Goal: Use online tool/utility: Utilize a website feature to perform a specific function

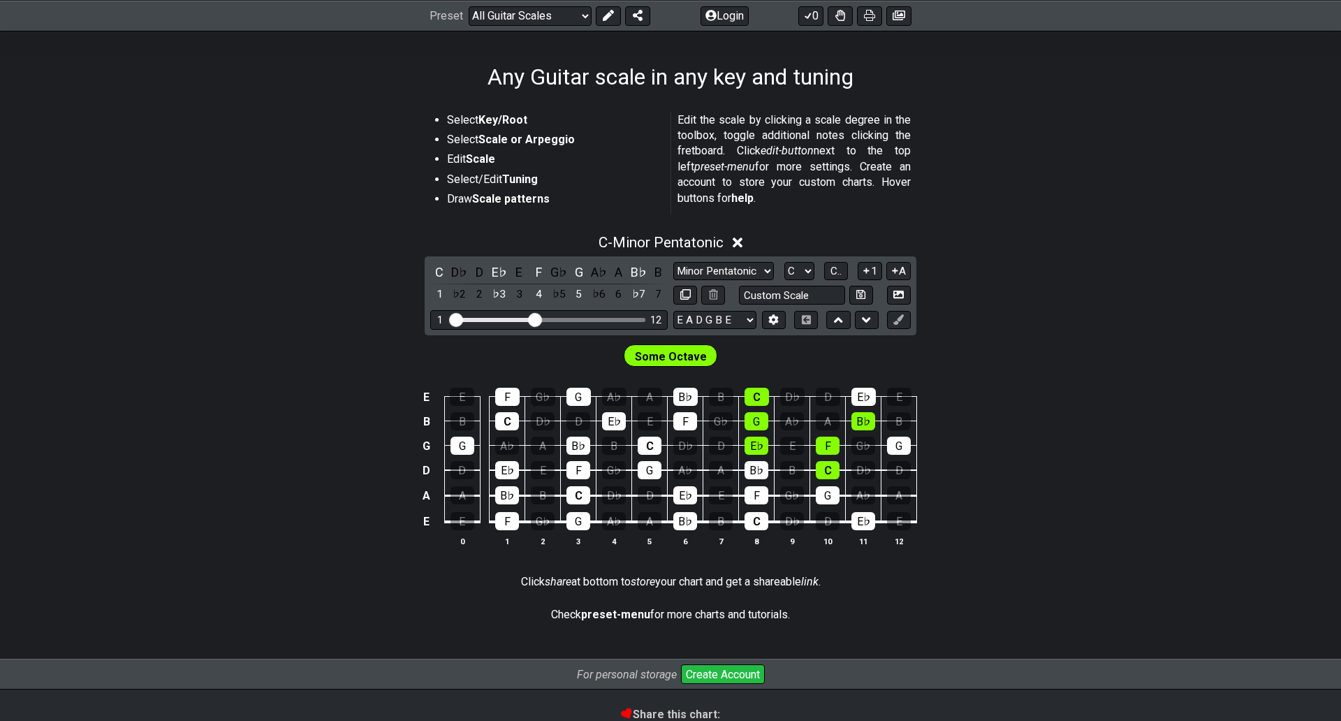
scroll to position [210, 0]
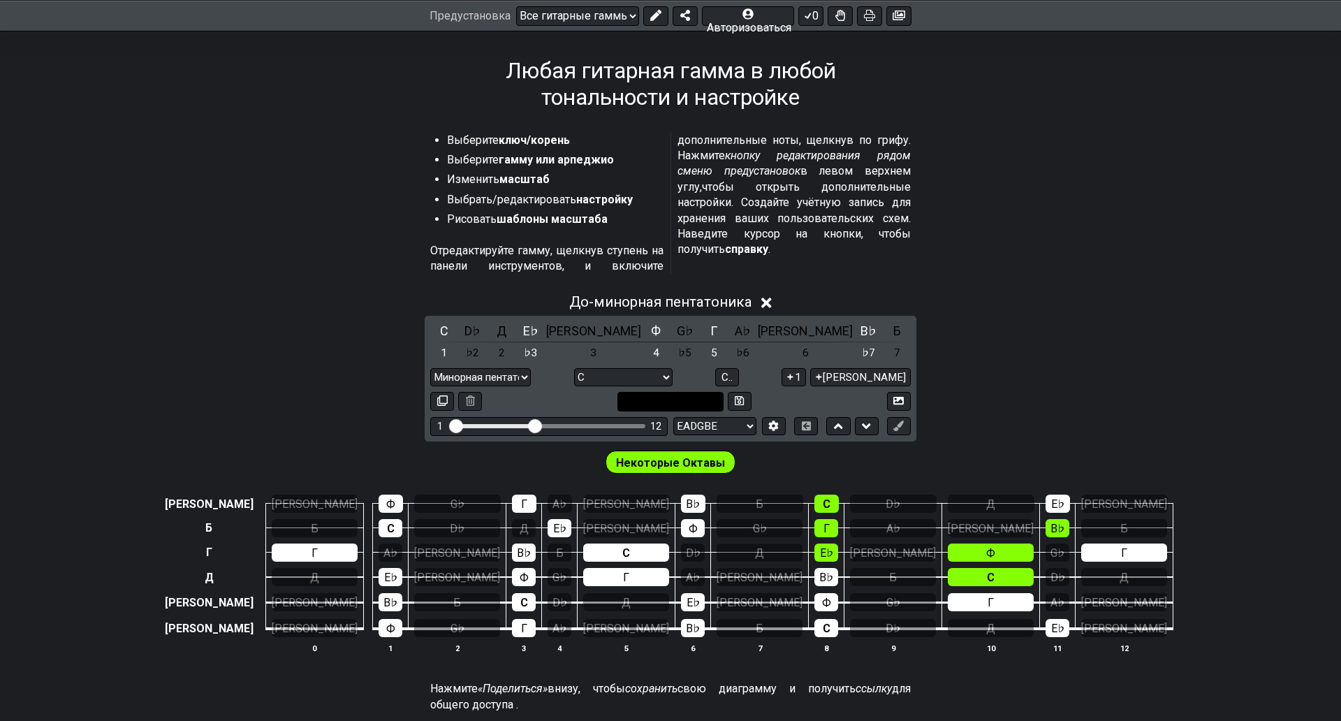
click at [724, 392] on input "text" at bounding box center [670, 401] width 106 height 19
type input "Custom Scale"
click at [734, 417] on select "EADGBE EADGBE EADGBE БИС♯ Б ADGCEA ДАДГБЕ Ми♭ Ля♭ Ре♭ Соль♭ Си♭ Ми♭ CGCFAD DGCF…" at bounding box center [714, 426] width 83 height 19
select select "E A D G"
click at [673, 417] on select "EADGBE EADGBE EADGBE БИС♯ Б ADGCEA ДАДГБЕ Ми♭ Ля♭ Ре♭ Соль♭ Си♭ Ми♭ CGCFAD DGCF…" at bounding box center [714, 426] width 83 height 19
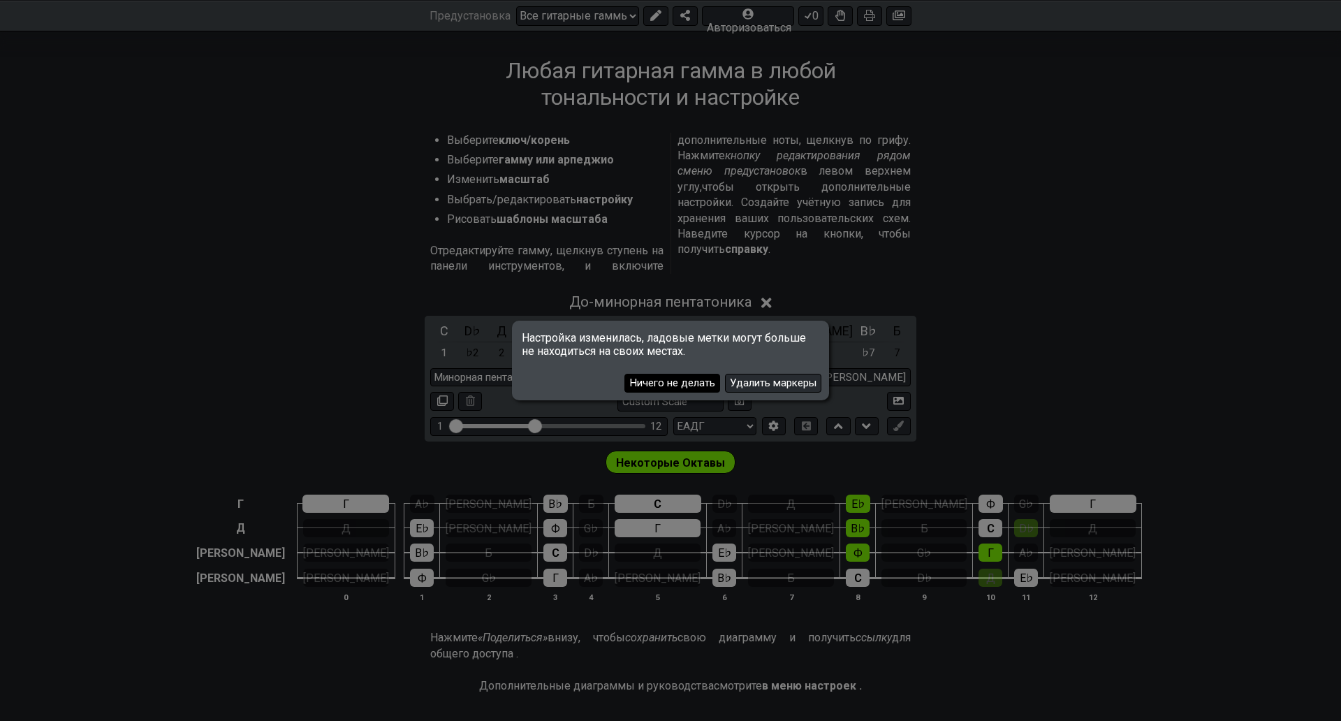
click at [688, 376] on font "Ничего не делать" at bounding box center [672, 382] width 86 height 13
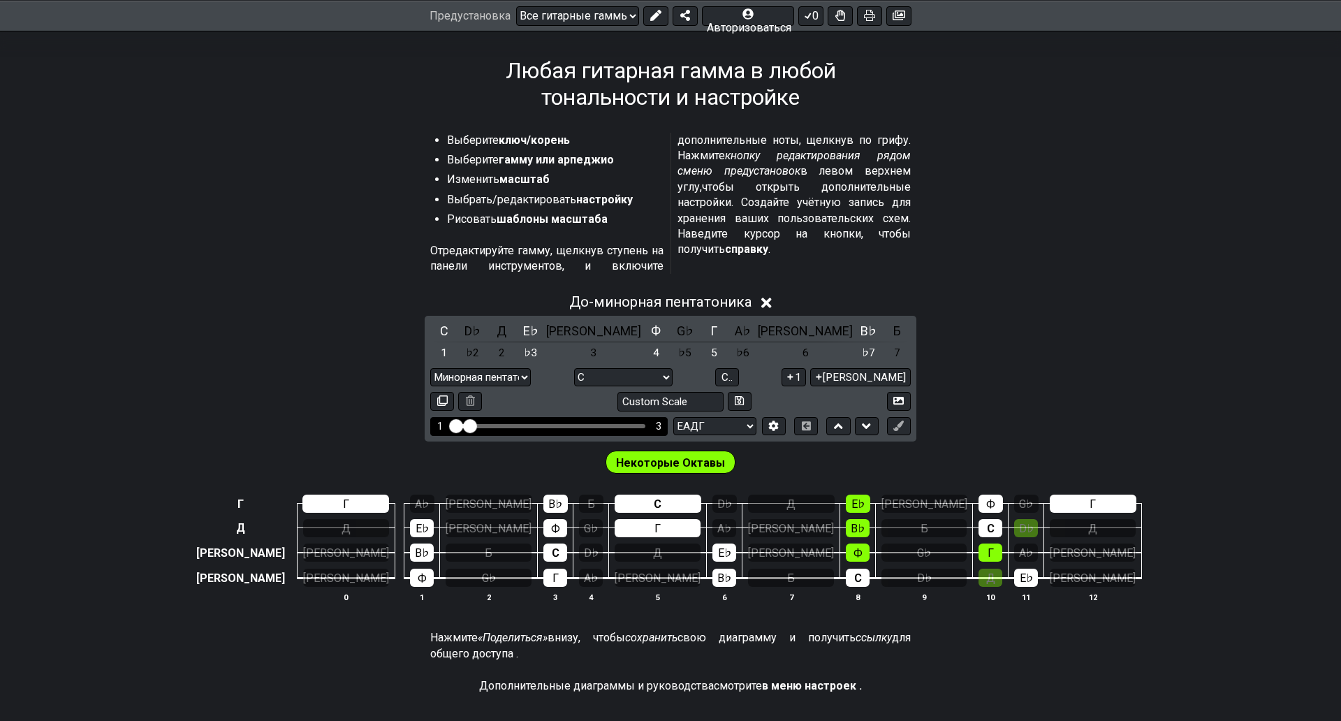
drag, startPoint x: 529, startPoint y: 376, endPoint x: 462, endPoint y: 381, distance: 67.2
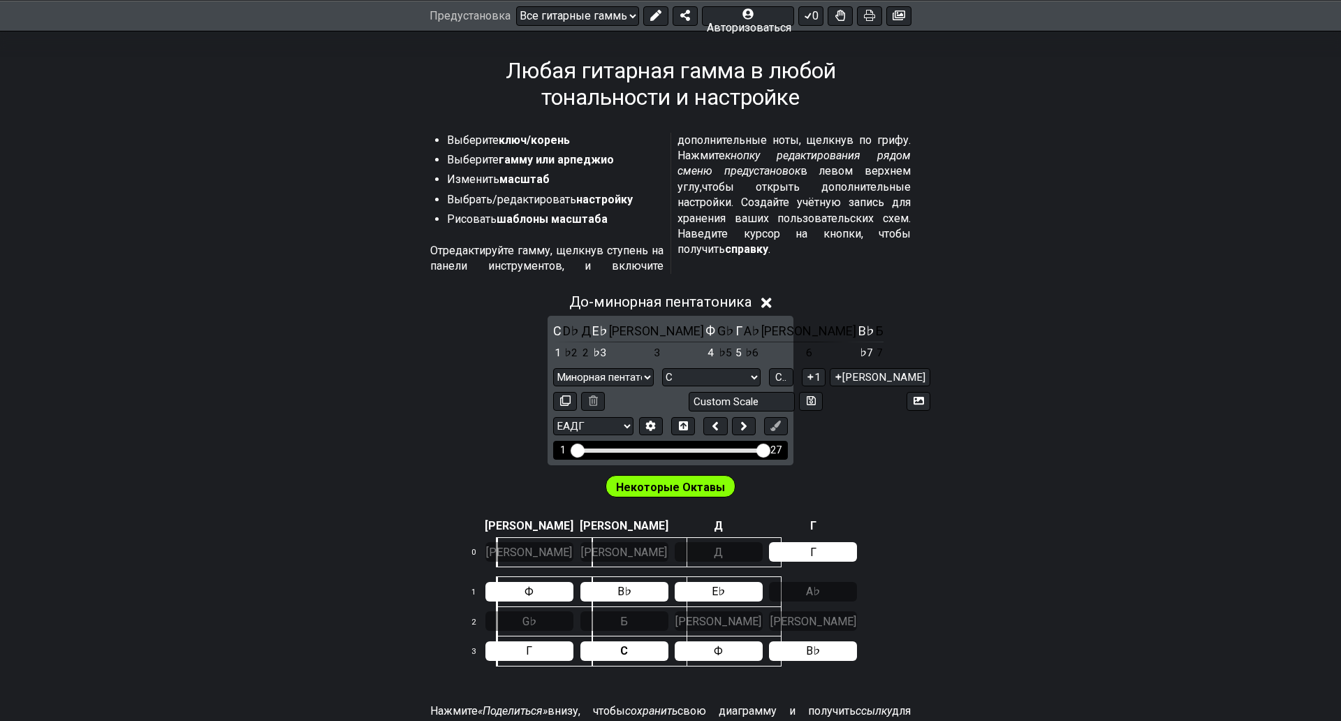
drag, startPoint x: 585, startPoint y: 447, endPoint x: 790, endPoint y: 453, distance: 205.4
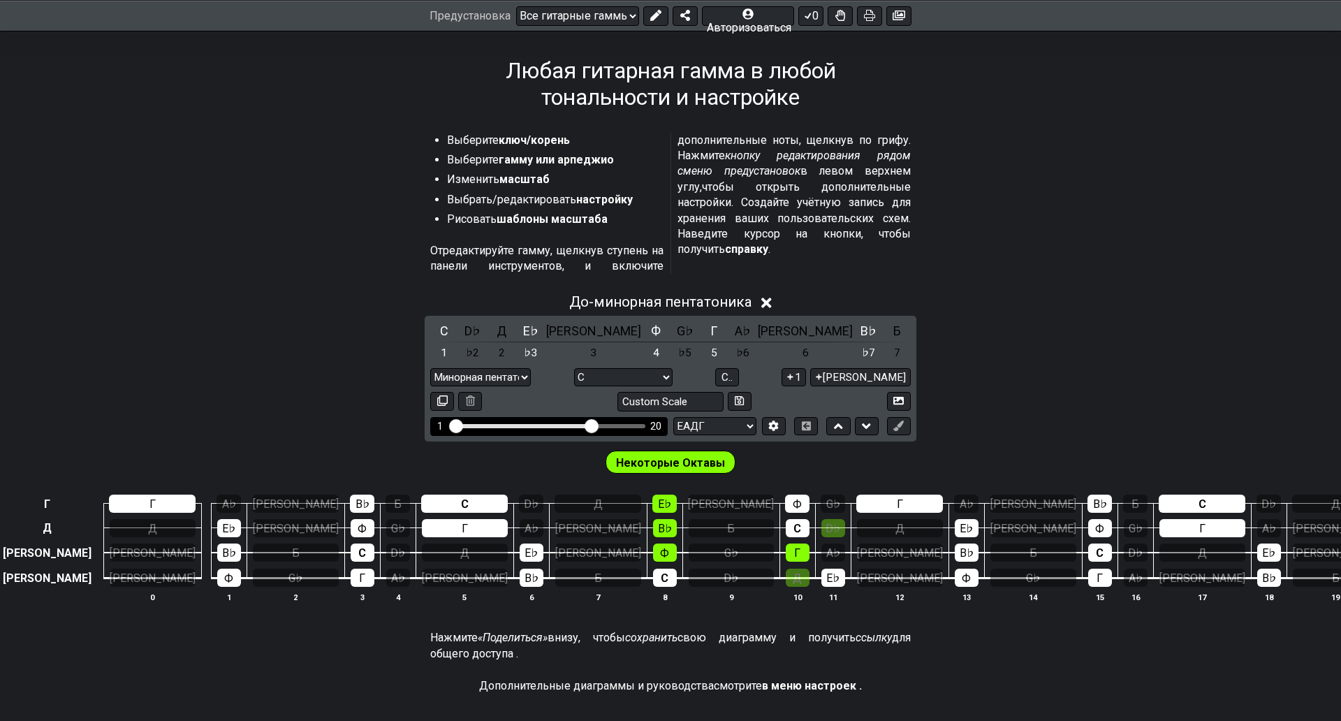
drag, startPoint x: 635, startPoint y: 379, endPoint x: 586, endPoint y: 385, distance: 49.3
click at [586, 425] on input "Видимый диапазон ладов" at bounding box center [549, 425] width 198 height 0
click at [1114, 290] on div "До - минорная пентатоника" at bounding box center [670, 298] width 1341 height 26
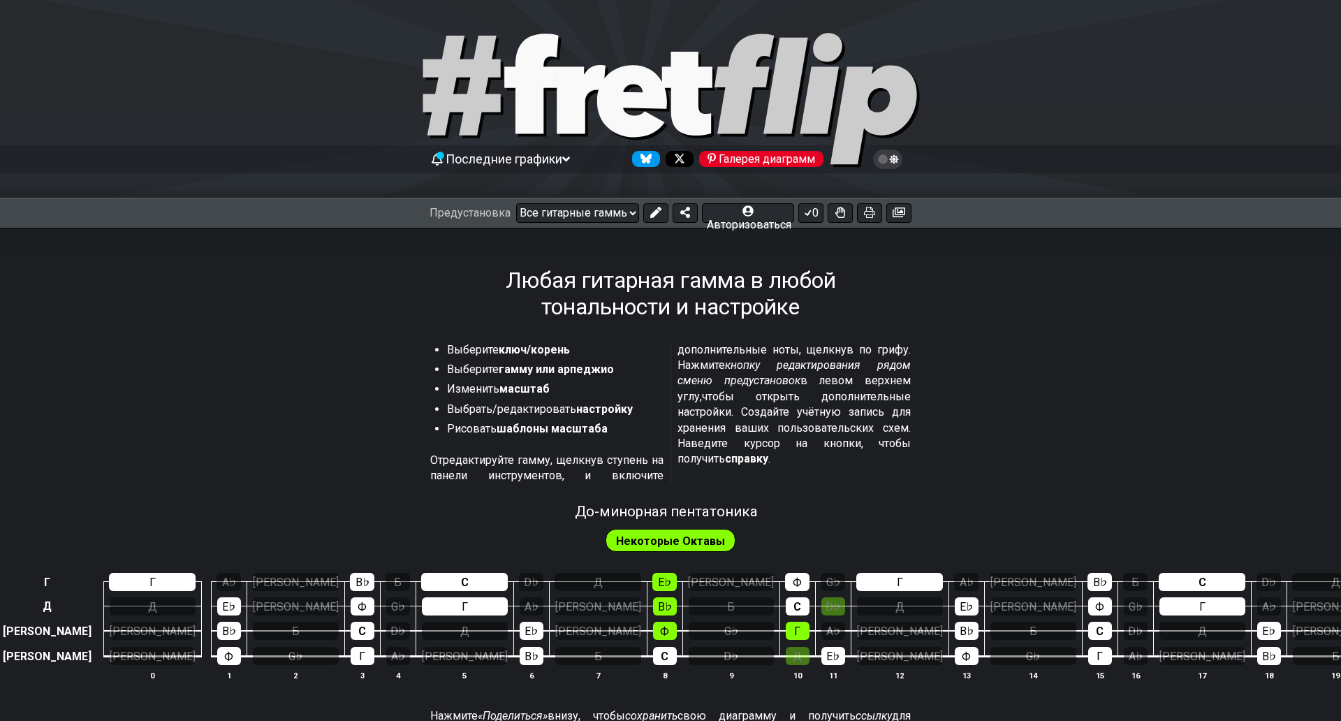
drag, startPoint x: 1052, startPoint y: 79, endPoint x: 928, endPoint y: 78, distance: 124.3
click at [928, 78] on div at bounding box center [670, 102] width 1341 height 142
